Goal: Task Accomplishment & Management: Use online tool/utility

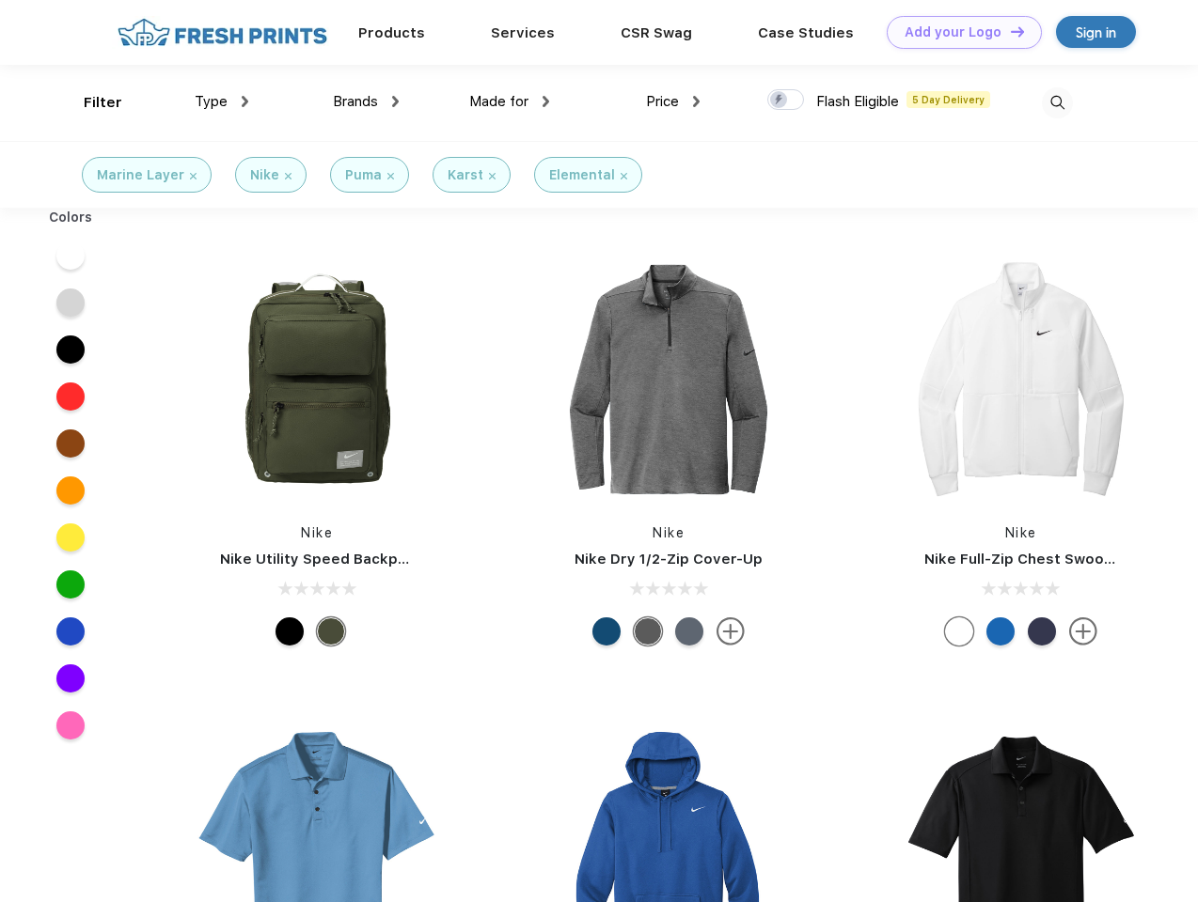
click at [957, 32] on link "Add your Logo Design Tool" at bounding box center [964, 32] width 155 height 33
click at [0, 0] on div "Design Tool" at bounding box center [0, 0] width 0 height 0
click at [1009, 31] on link "Add your Logo Design Tool" at bounding box center [964, 32] width 155 height 33
click at [90, 102] on div "Filter" at bounding box center [103, 103] width 39 height 22
click at [222, 102] on span "Type" at bounding box center [211, 101] width 33 height 17
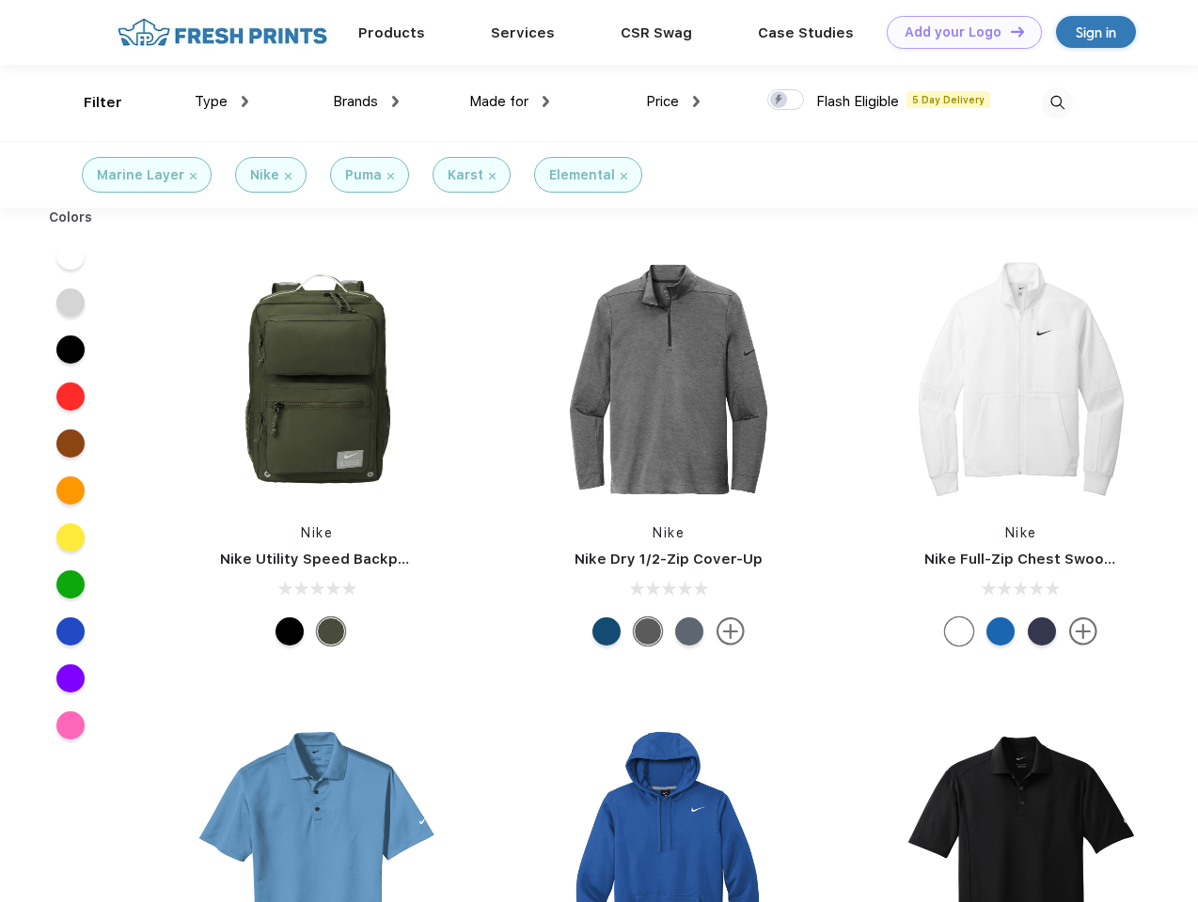
click at [366, 102] on span "Brands" at bounding box center [355, 101] width 45 height 17
click at [510, 102] on span "Made for" at bounding box center [498, 101] width 59 height 17
click at [673, 102] on span "Price" at bounding box center [662, 101] width 33 height 17
click at [786, 101] on div at bounding box center [785, 99] width 37 height 21
click at [779, 101] on input "checkbox" at bounding box center [773, 94] width 12 height 12
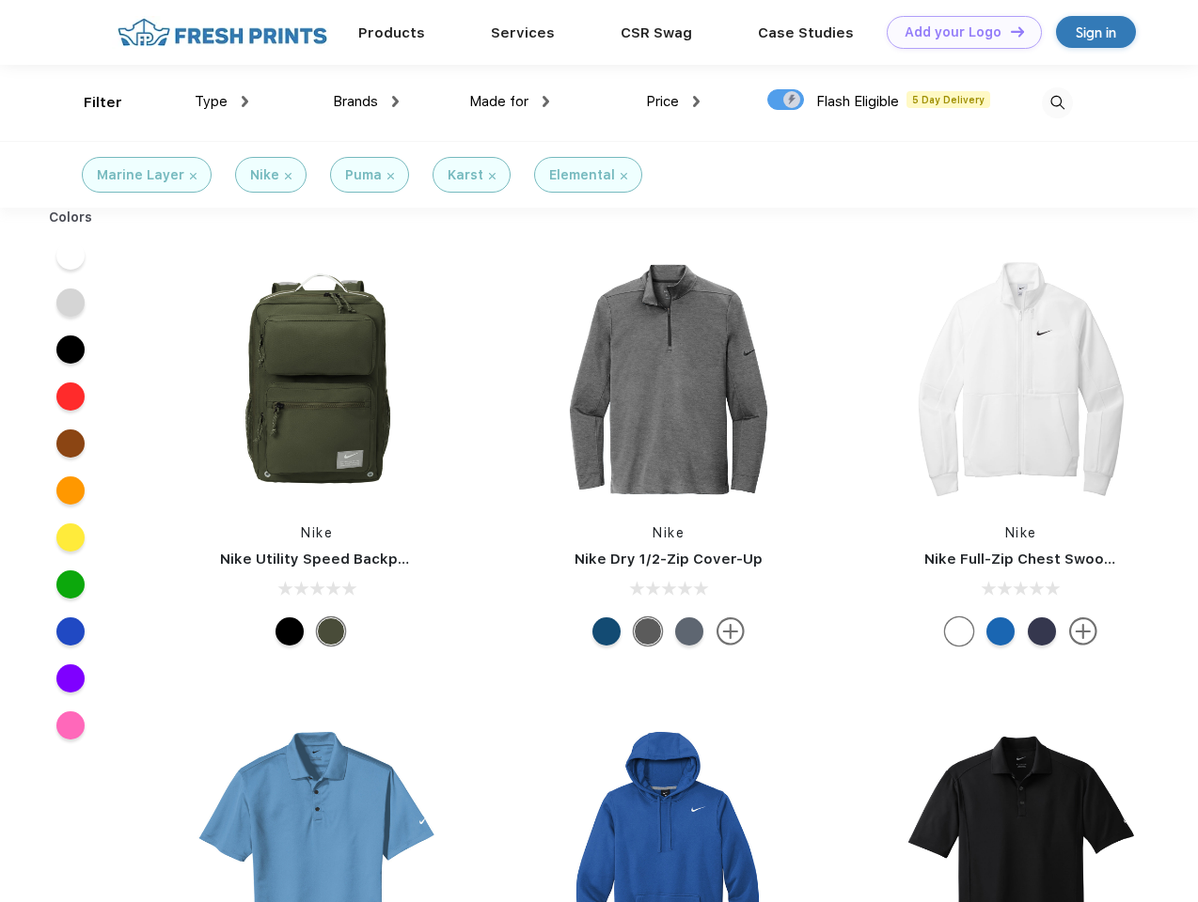
click at [1057, 102] on img at bounding box center [1057, 102] width 31 height 31
